Goal: Task Accomplishment & Management: Complete application form

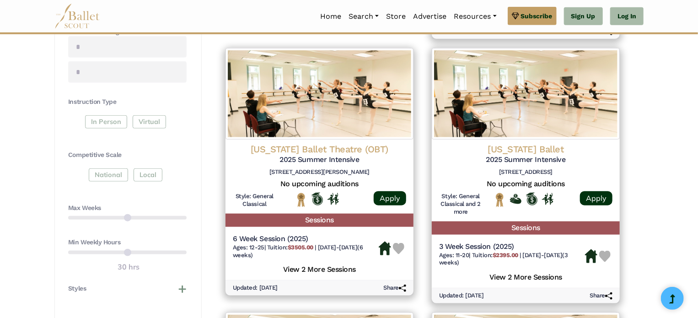
scroll to position [458, 0]
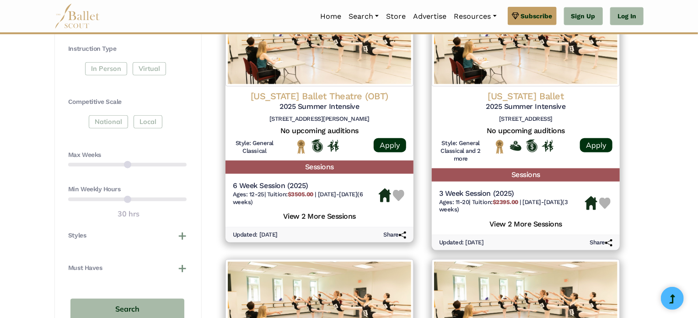
click at [122, 164] on div "Max Weeks" at bounding box center [127, 162] width 119 height 23
drag, startPoint x: 183, startPoint y: 163, endPoint x: 79, endPoint y: 159, distance: 104.4
click at [79, 159] on div "Max Weeks" at bounding box center [127, 162] width 119 height 23
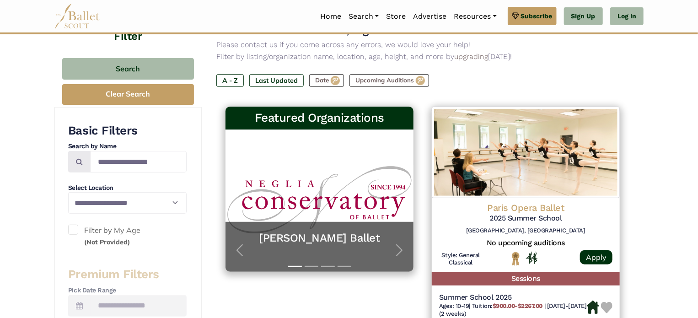
scroll to position [0, 0]
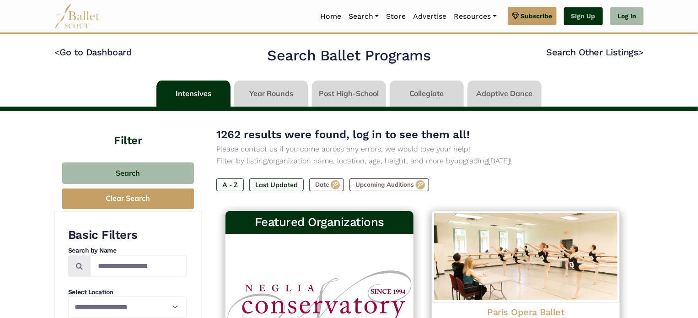
click at [588, 13] on link "Sign Up" at bounding box center [583, 16] width 39 height 18
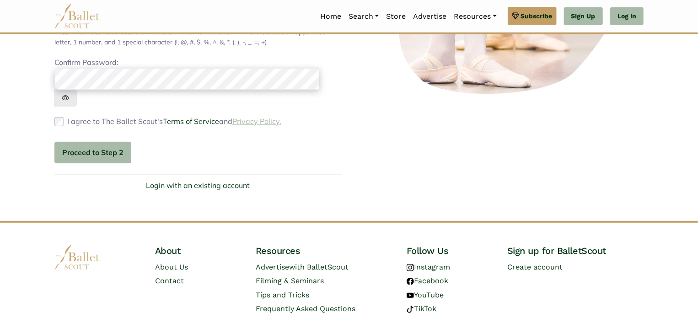
scroll to position [234, 0]
